Goal: Find contact information: Find contact information

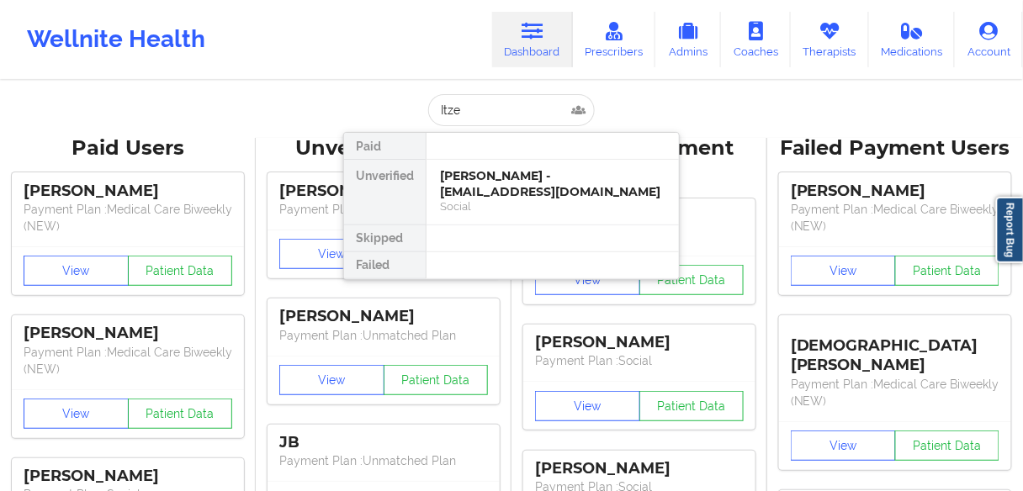
type input "[PERSON_NAME]"
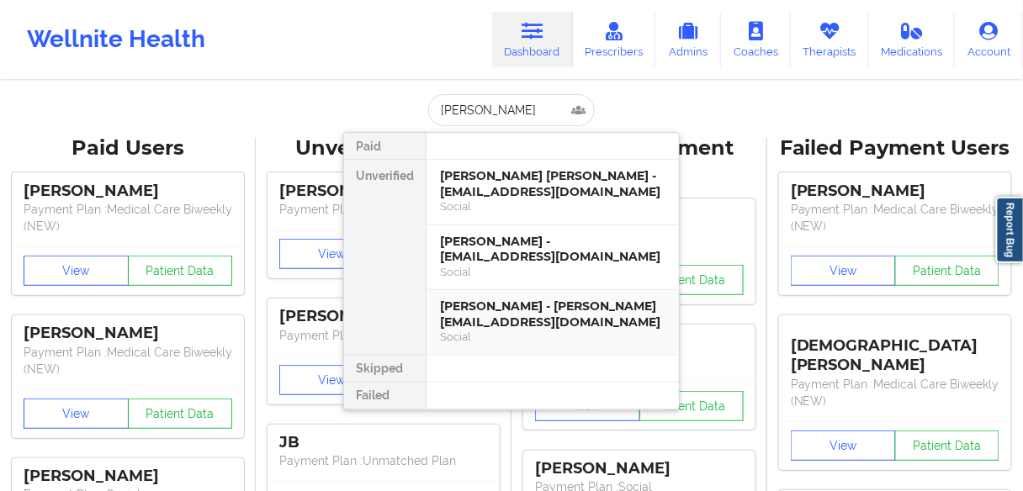
click at [481, 314] on div "[PERSON_NAME] - [PERSON_NAME][EMAIL_ADDRESS][DOMAIN_NAME]" at bounding box center [553, 314] width 226 height 31
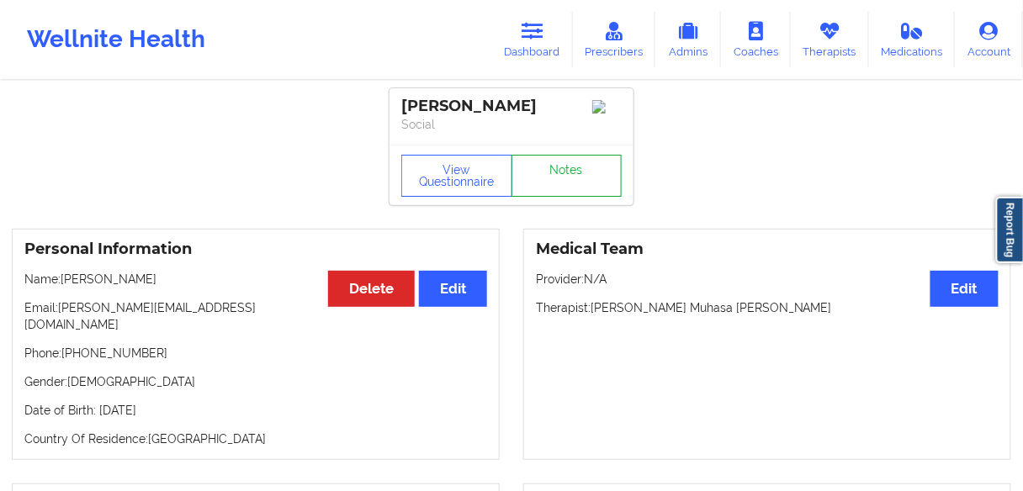
click at [560, 175] on link "Notes" at bounding box center [567, 176] width 111 height 42
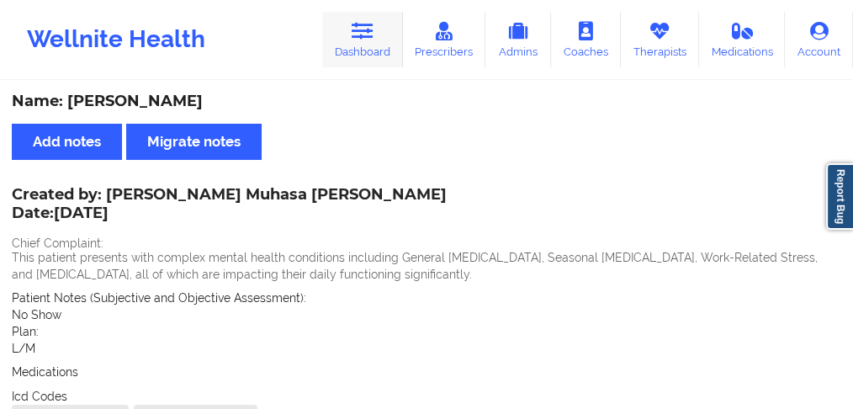
click at [366, 50] on link "Dashboard" at bounding box center [362, 40] width 81 height 56
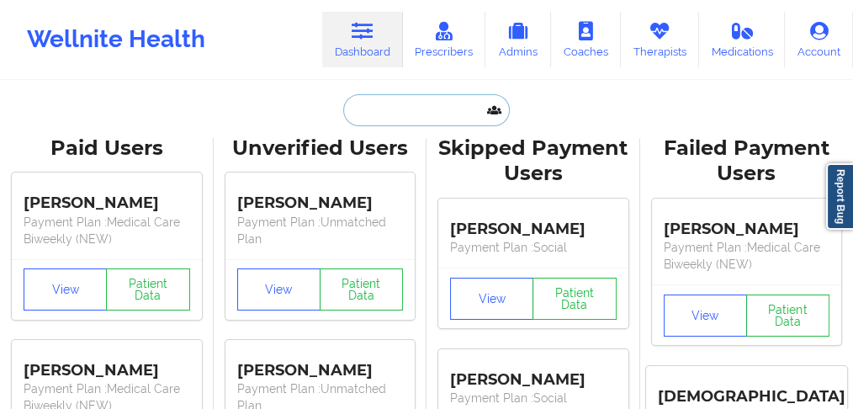
click at [386, 114] on input "text" at bounding box center [426, 110] width 167 height 32
paste input "[PERSON_NAME]"
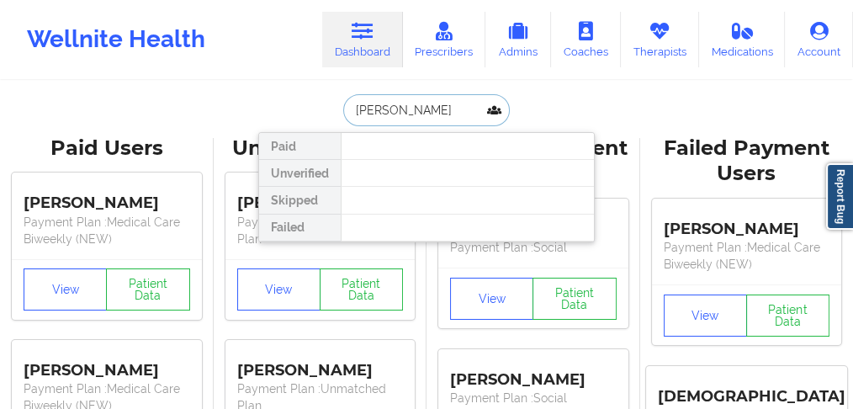
type input "[PERSON_NAME]"
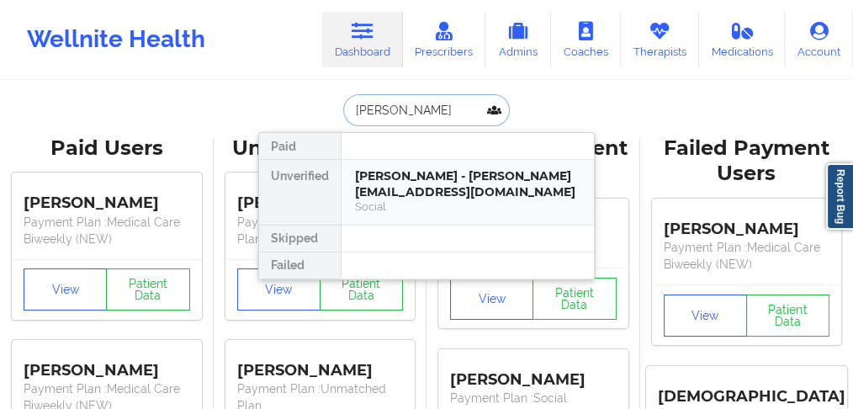
click at [411, 184] on div "[PERSON_NAME] - [PERSON_NAME][EMAIL_ADDRESS][DOMAIN_NAME]" at bounding box center [468, 183] width 226 height 31
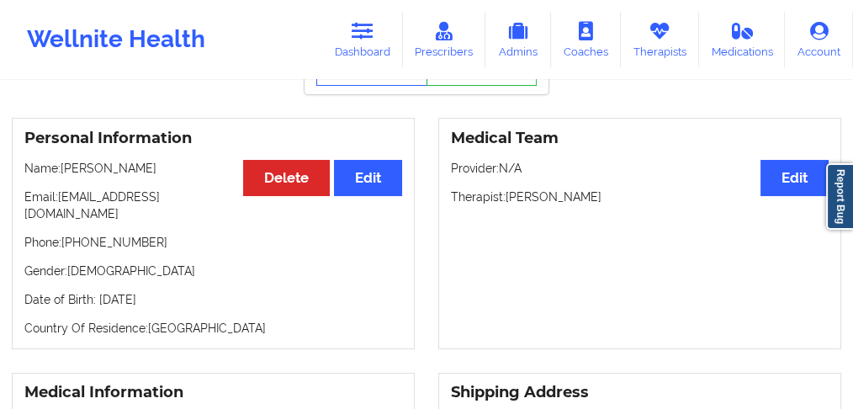
scroll to position [112, 0]
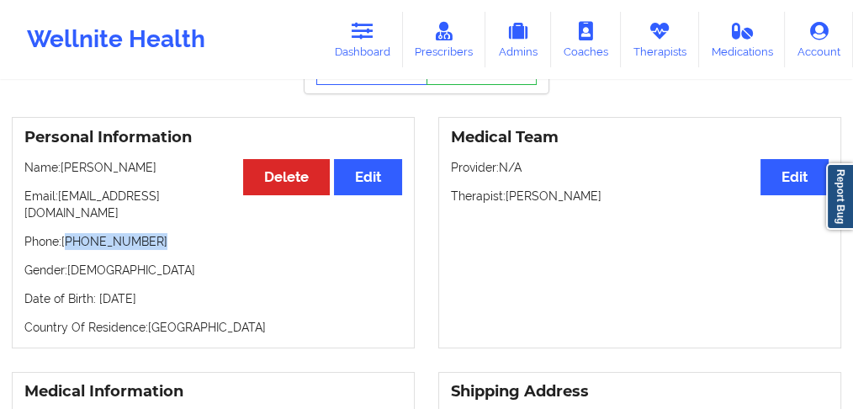
drag, startPoint x: 159, startPoint y: 231, endPoint x: 71, endPoint y: 227, distance: 88.5
click at [71, 233] on p "Phone: [PHONE_NUMBER]" at bounding box center [213, 241] width 378 height 17
copy p "[PHONE_NUMBER]"
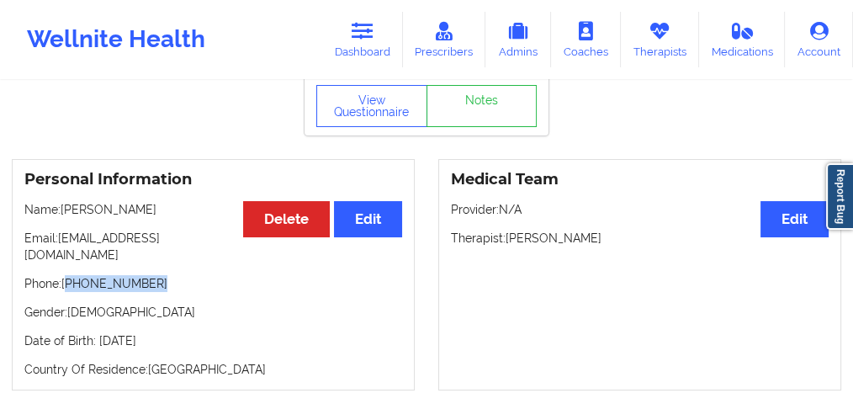
scroll to position [0, 0]
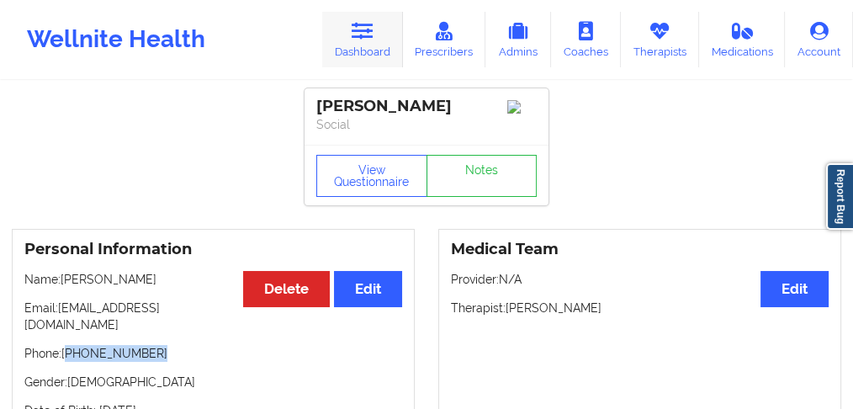
click at [376, 54] on link "Dashboard" at bounding box center [362, 40] width 81 height 56
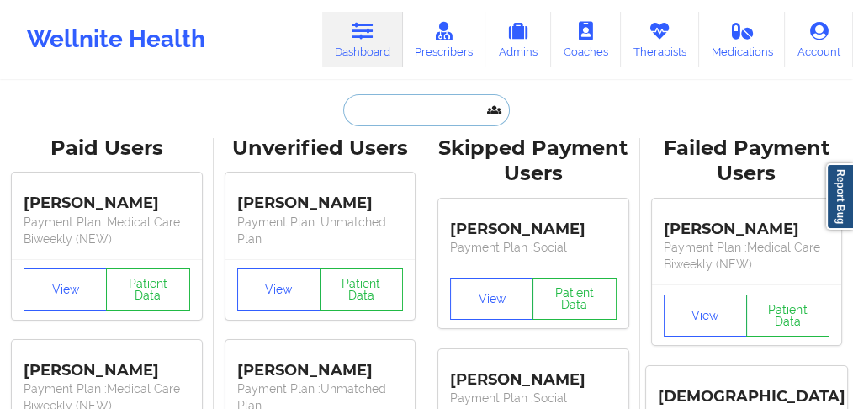
click at [406, 114] on input "text" at bounding box center [426, 110] width 167 height 32
paste input "[PERSON_NAME] IL Grande"
type input "[PERSON_NAME] IL Grande"
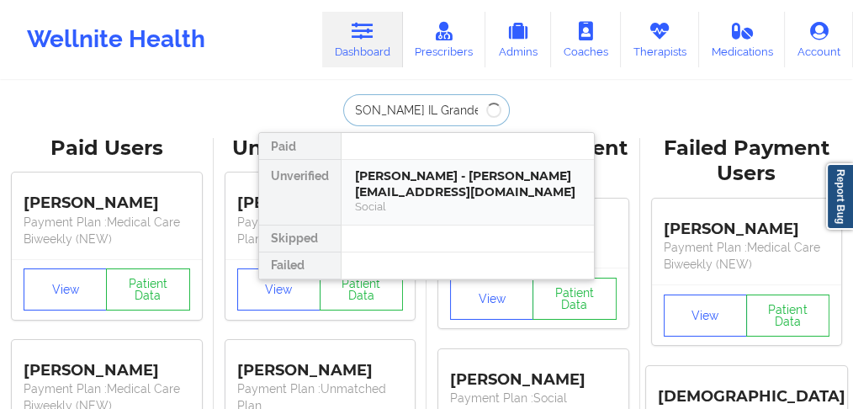
click at [427, 178] on div "[PERSON_NAME] - [PERSON_NAME][EMAIL_ADDRESS][DOMAIN_NAME]" at bounding box center [468, 183] width 226 height 31
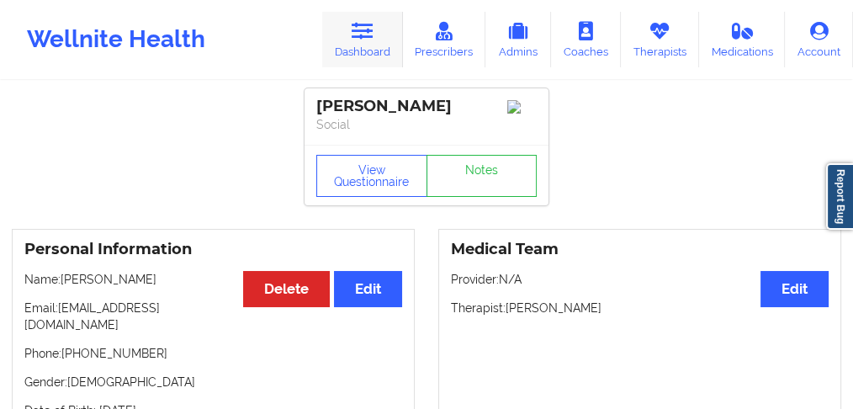
click at [360, 44] on link "Dashboard" at bounding box center [362, 40] width 81 height 56
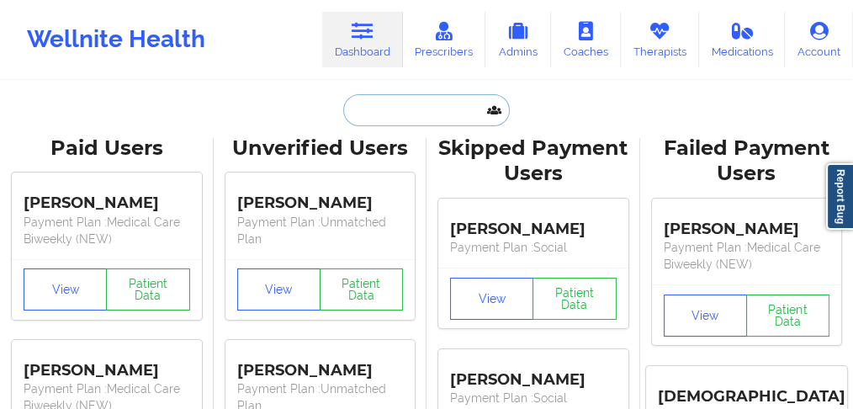
click at [364, 111] on input "text" at bounding box center [426, 110] width 167 height 32
paste input "[PERSON_NAME] IL Grande"
type input "[PERSON_NAME] IL Grande"
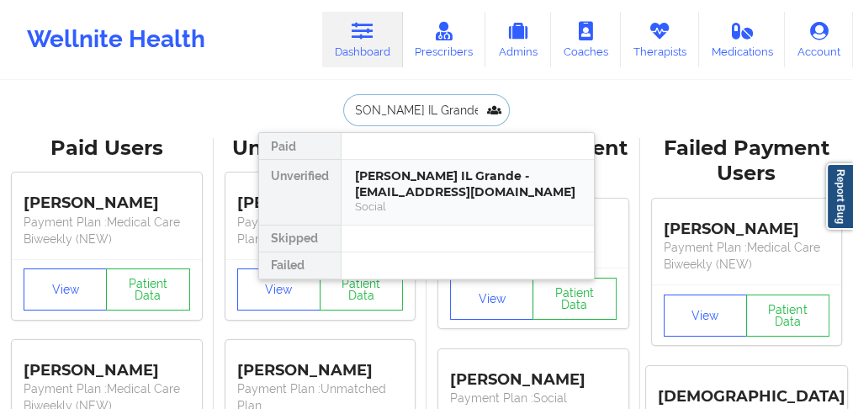
click at [422, 187] on div "[PERSON_NAME] IL Grande - [EMAIL_ADDRESS][DOMAIN_NAME]" at bounding box center [468, 183] width 226 height 31
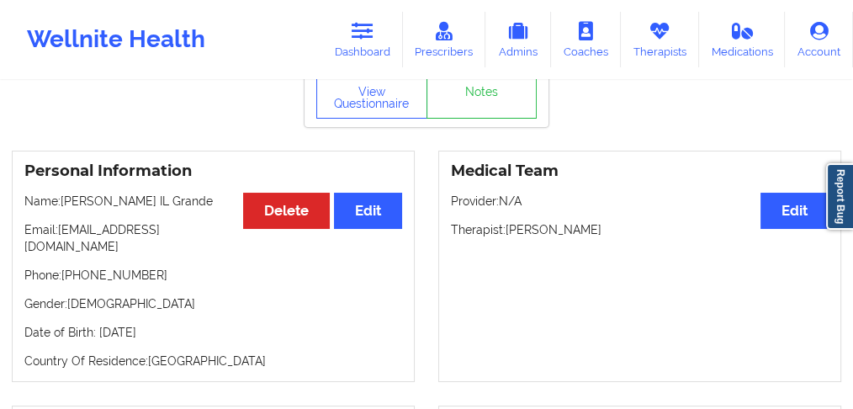
scroll to position [168, 0]
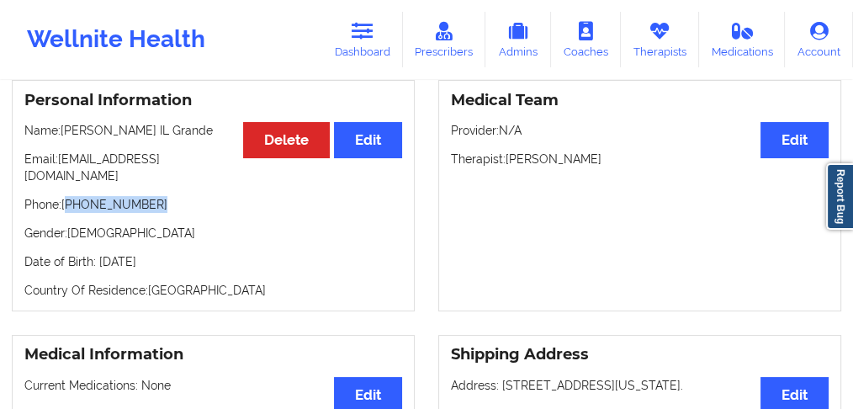
drag, startPoint x: 156, startPoint y: 189, endPoint x: 68, endPoint y: 187, distance: 87.5
click at [68, 196] on p "Phone: [PHONE_NUMBER]" at bounding box center [213, 204] width 378 height 17
copy p "[PHONE_NUMBER]"
